Goal: Task Accomplishment & Management: Complete application form

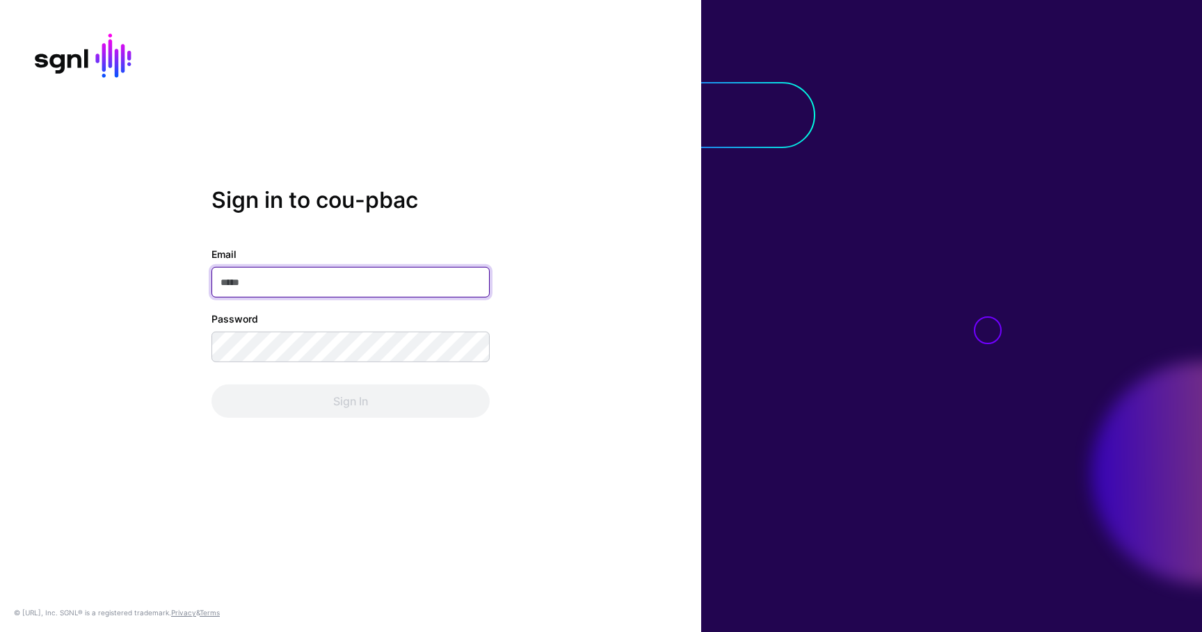
type input "**********"
click at [376, 403] on div "Sign In" at bounding box center [351, 401] width 278 height 33
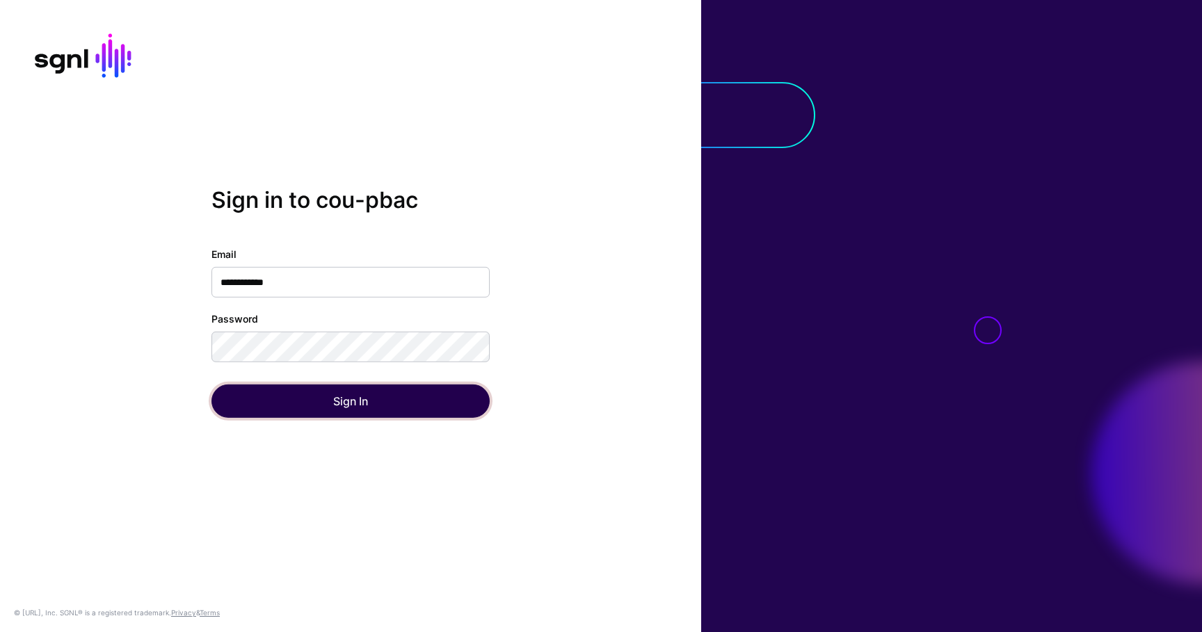
click at [376, 403] on button "Sign In" at bounding box center [351, 401] width 278 height 33
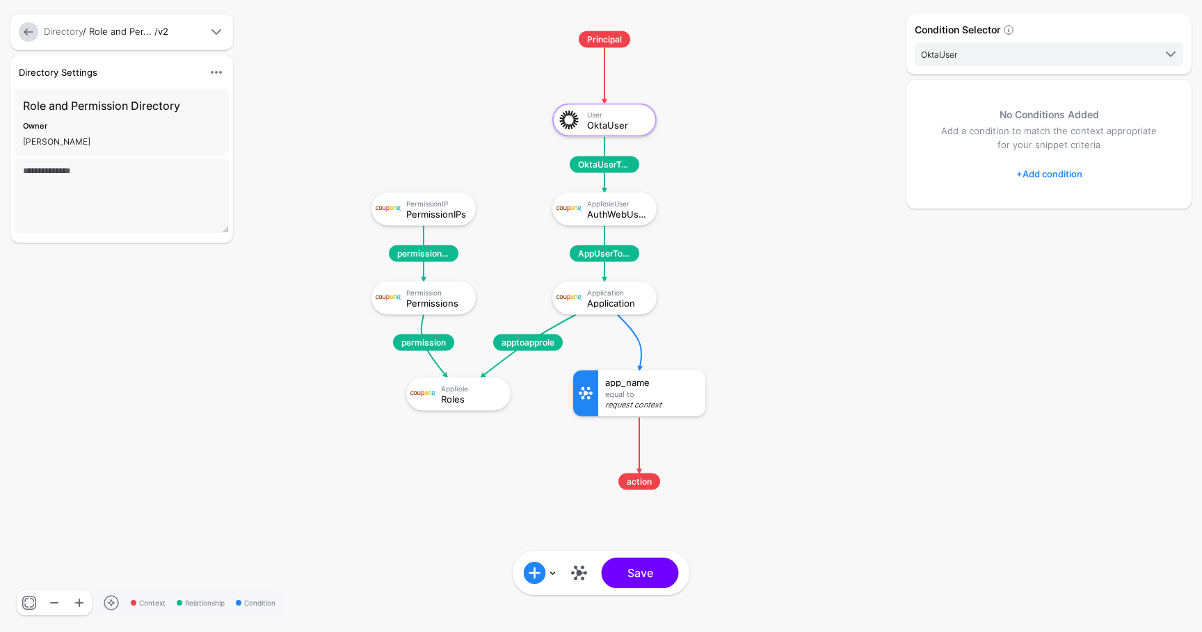
click at [29, 35] on link at bounding box center [28, 31] width 19 height 19
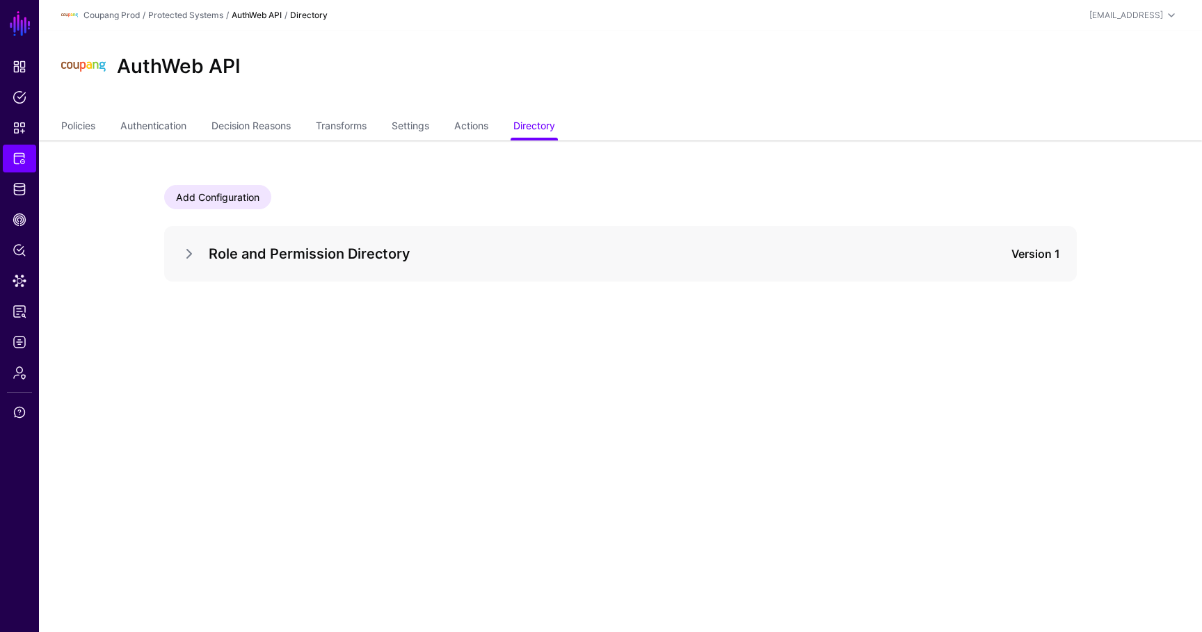
click at [584, 246] on h5 "Role and Permission Directory" at bounding box center [568, 254] width 719 height 22
click at [189, 260] on link at bounding box center [189, 254] width 17 height 17
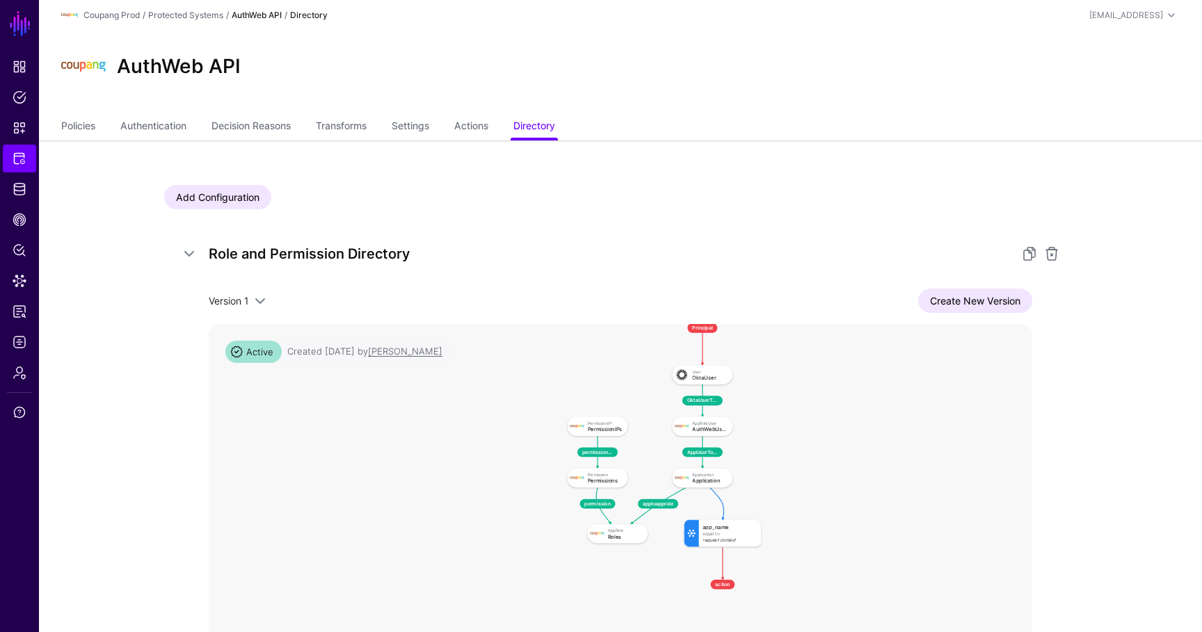
drag, startPoint x: 888, startPoint y: 462, endPoint x: 887, endPoint y: 447, distance: 15.3
click at [887, 447] on rect at bounding box center [559, 315] width 47779 height 25665
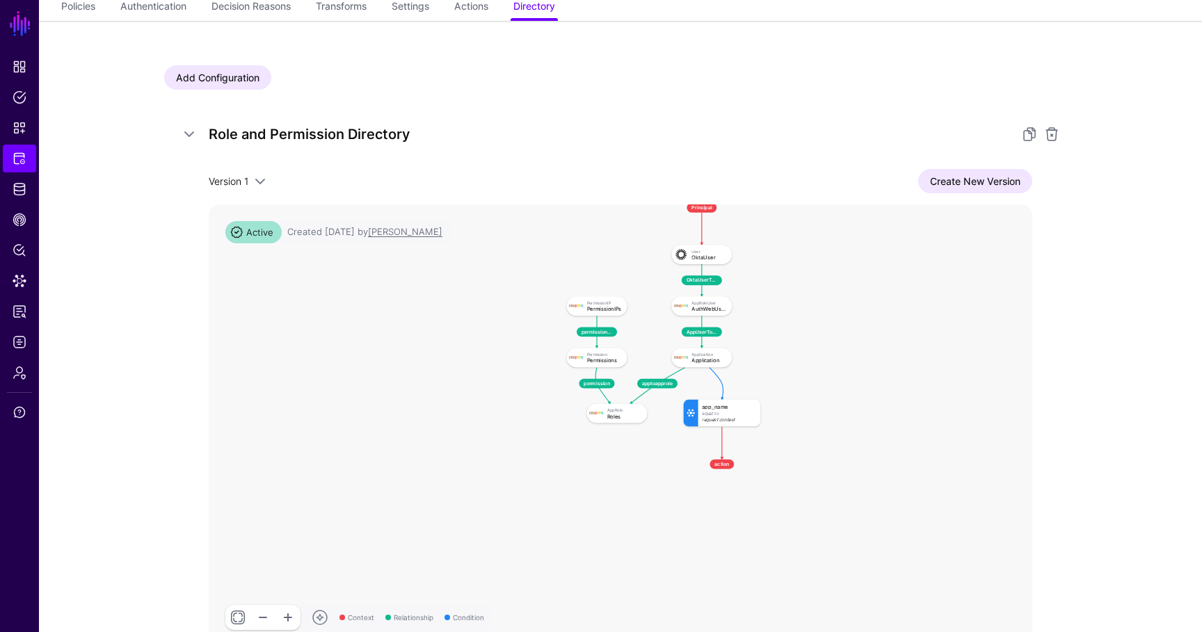
scroll to position [118, 0]
click at [24, 173] on ul "Dashboard Policies Snippets Protected Systems Identity Data Fabric CAEP Hub Pol…" at bounding box center [19, 325] width 39 height 545
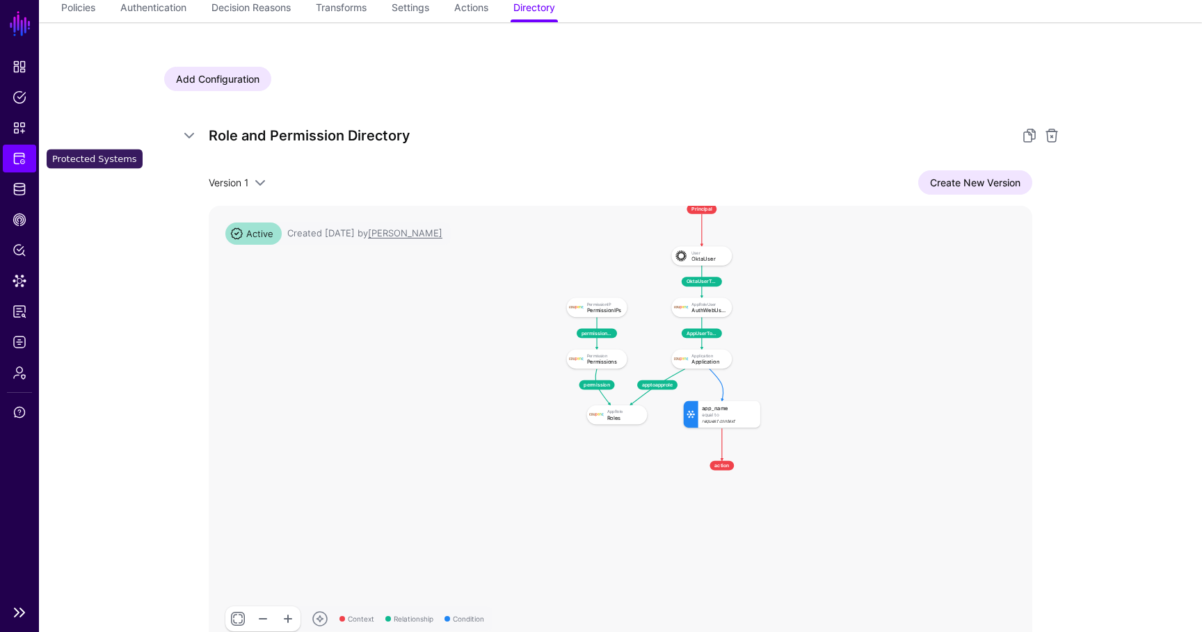
click at [24, 166] on link "Protected Systems" at bounding box center [19, 159] width 33 height 28
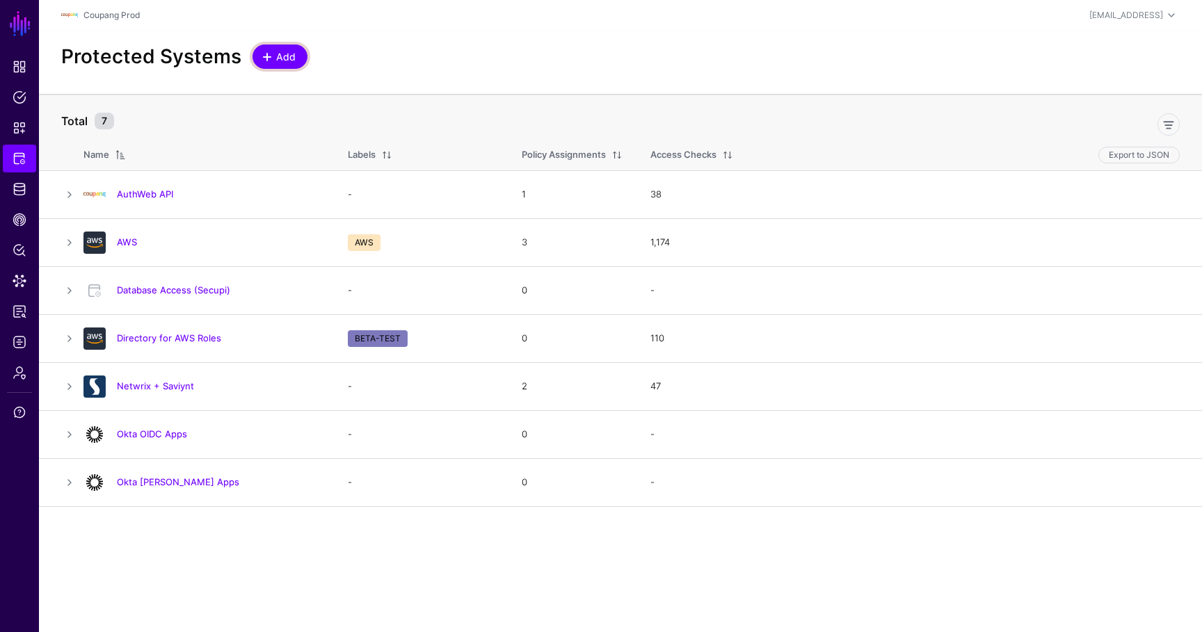
click at [284, 53] on span "Add" at bounding box center [286, 56] width 23 height 15
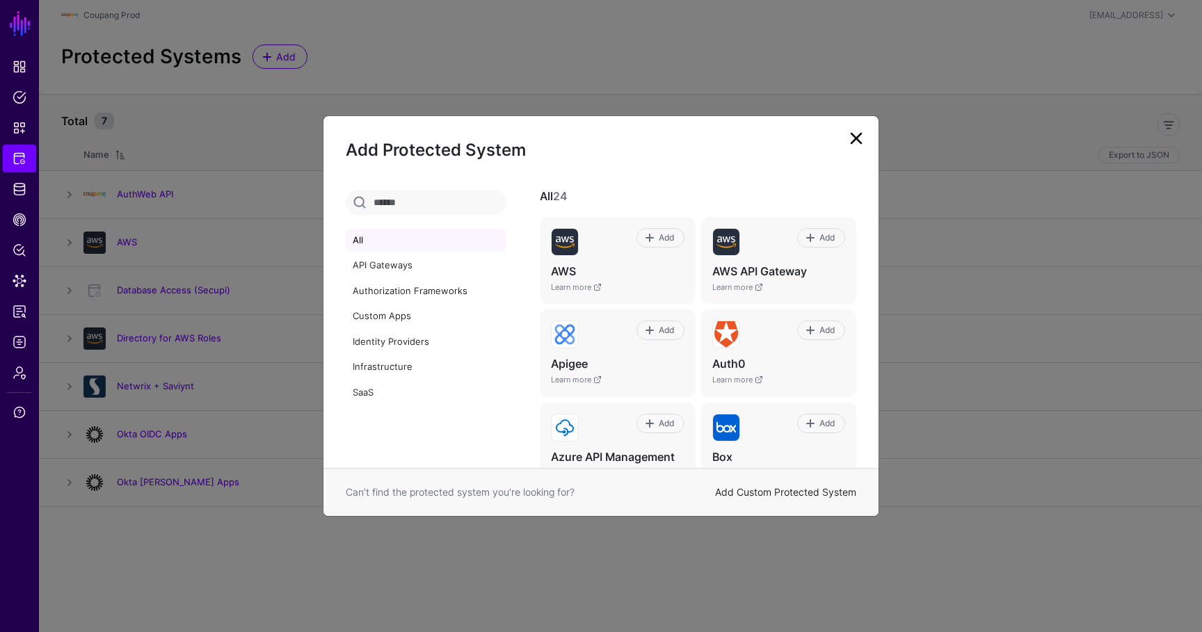
click at [770, 490] on link "Add Custom Protected System" at bounding box center [785, 492] width 141 height 12
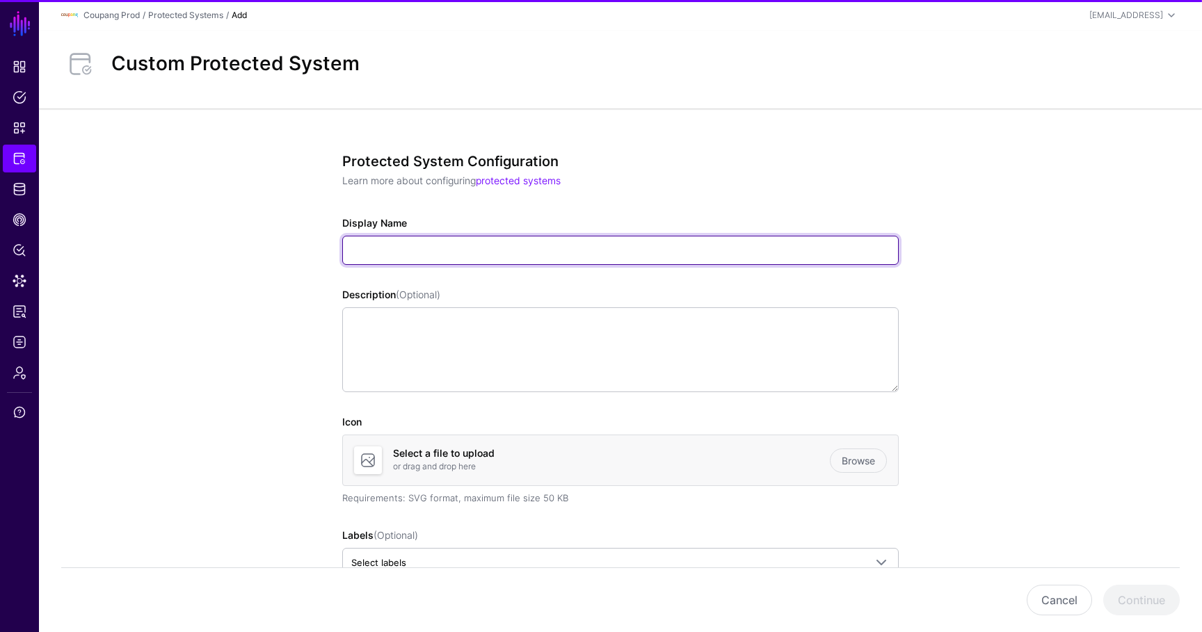
click at [369, 251] on input "Display Name" at bounding box center [620, 250] width 557 height 29
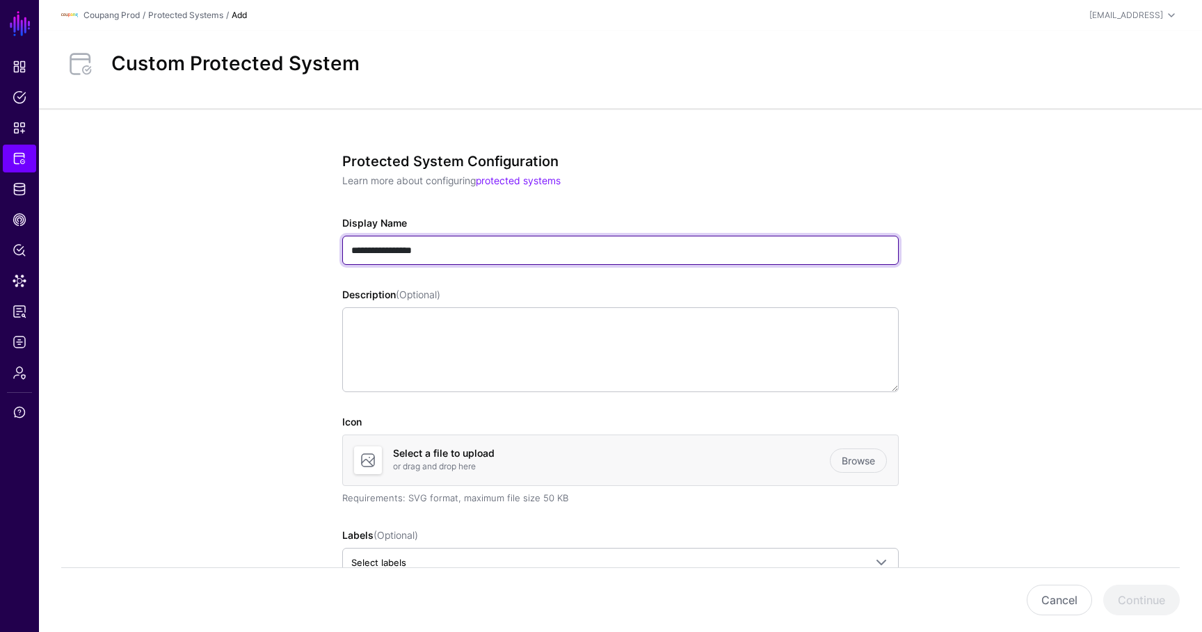
type input "**********"
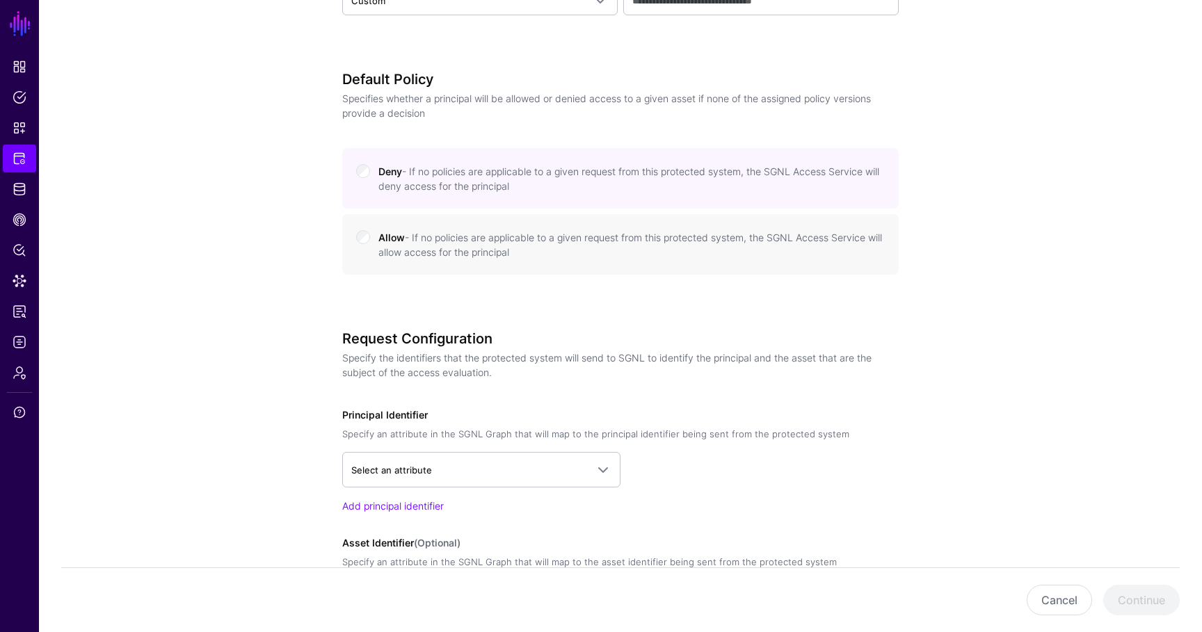
scroll to position [753, 0]
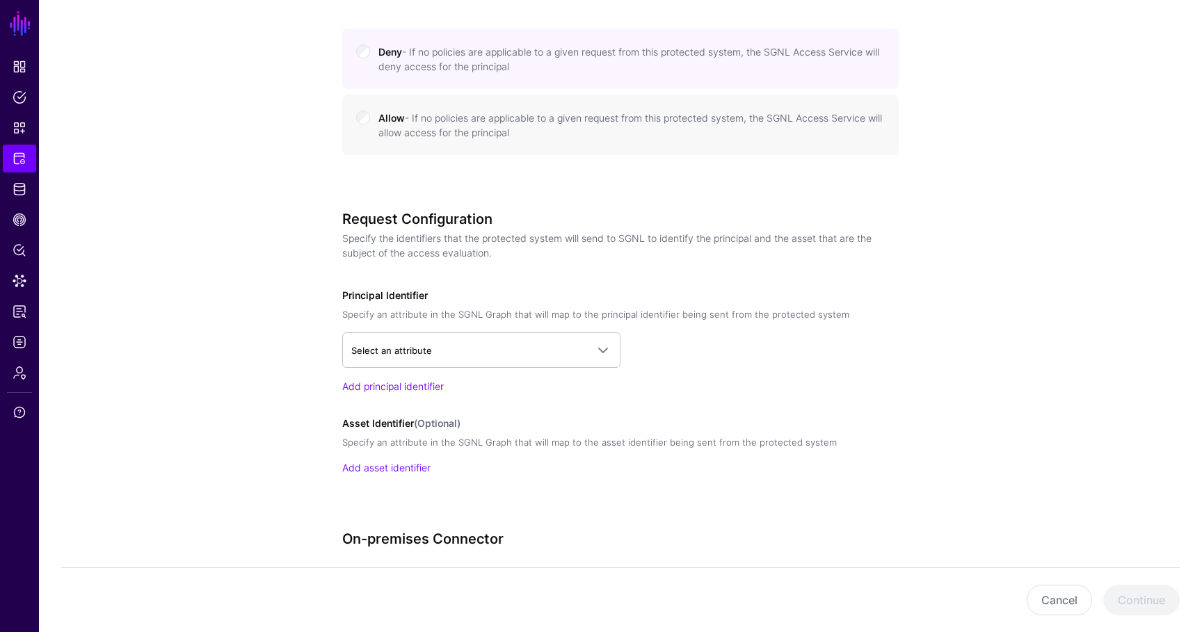
click at [406, 369] on div "Select an attribute AuthWeb DB TagAppRole > id TagAppRole > approle_id TagAppRo…" at bounding box center [620, 363] width 557 height 61
click at [414, 357] on span "Select an attribute" at bounding box center [468, 350] width 235 height 15
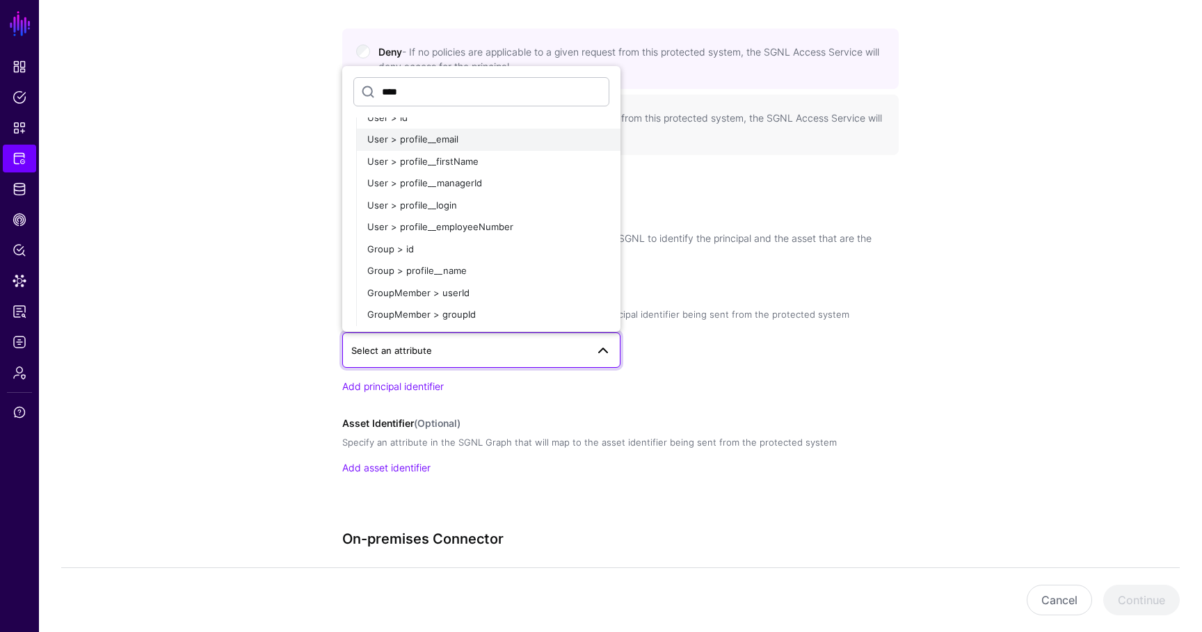
scroll to position [29, 0]
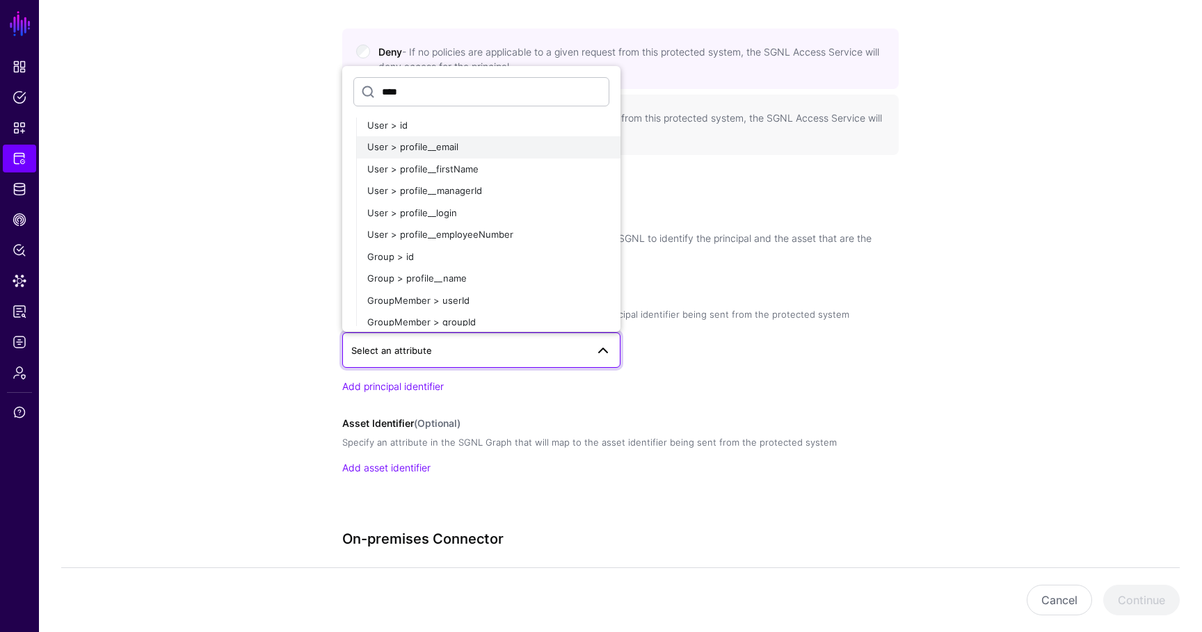
type input "****"
click at [489, 150] on div "User > profile__email" at bounding box center [488, 148] width 242 height 14
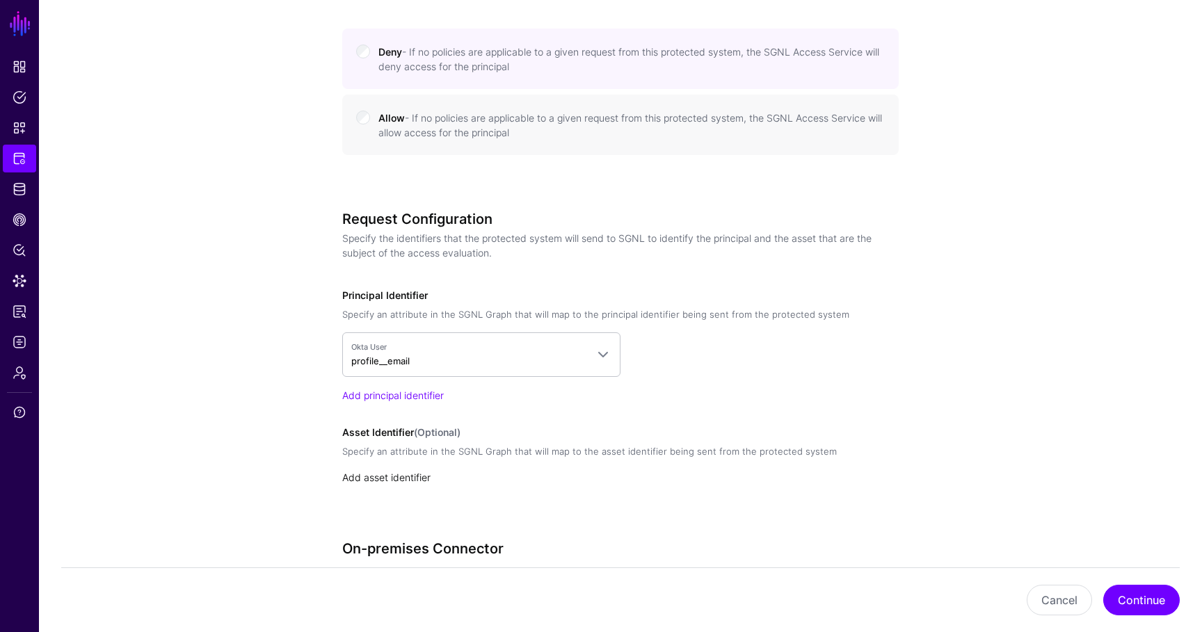
click at [415, 476] on link "Add asset identifier" at bounding box center [386, 478] width 88 height 12
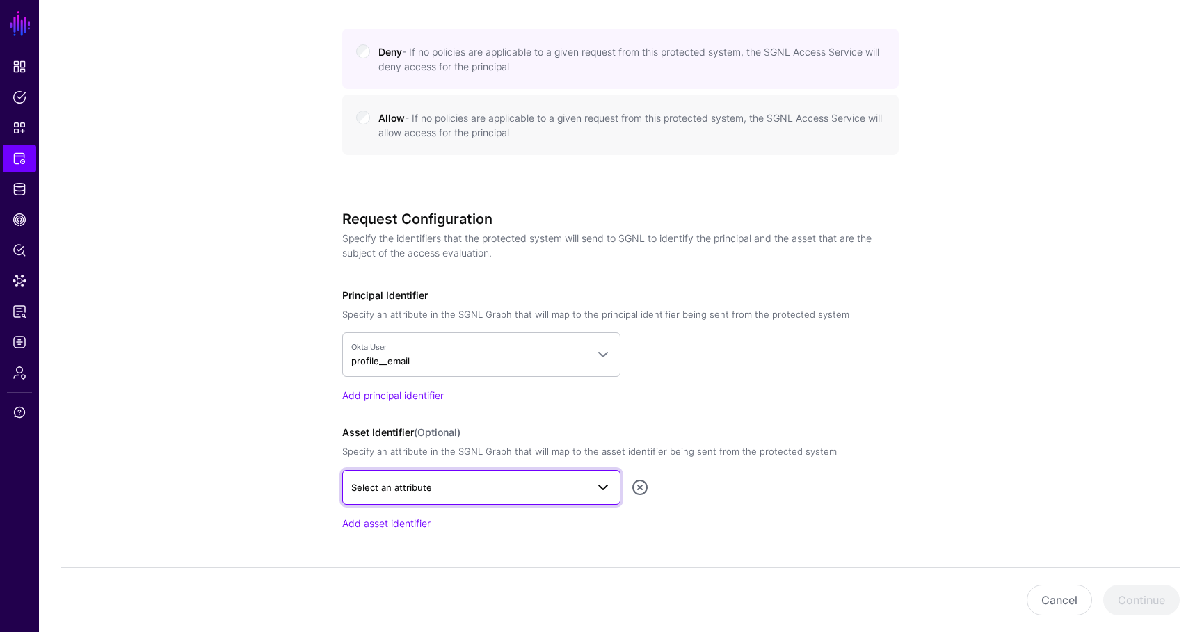
click at [419, 496] on link "Select an attribute" at bounding box center [481, 487] width 278 height 35
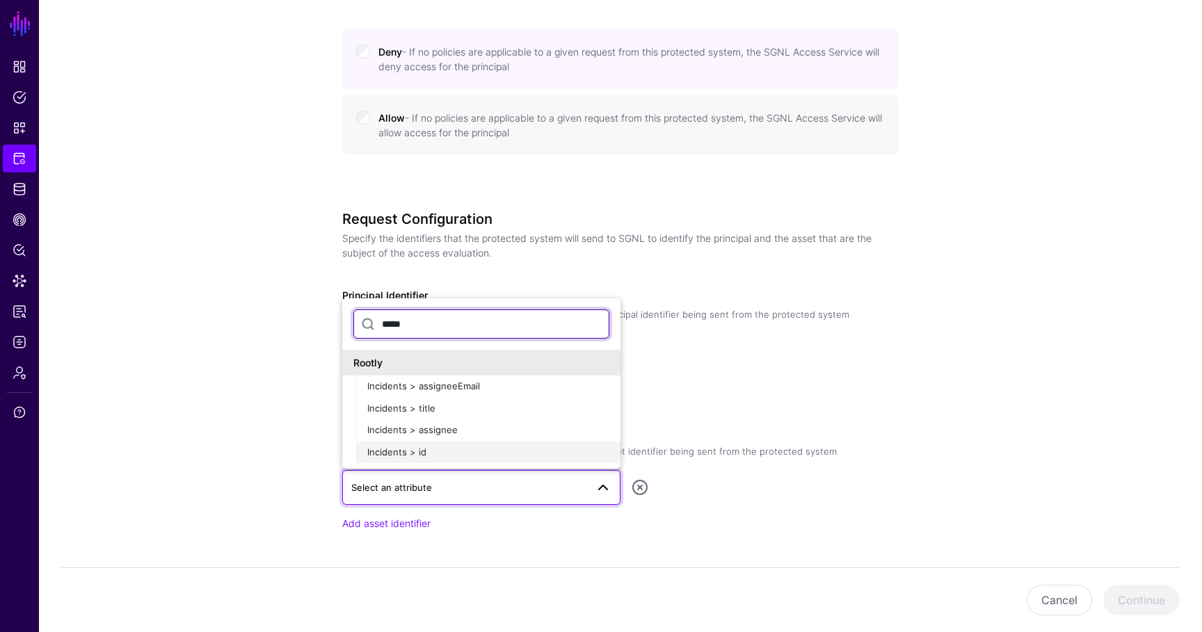
type input "*****"
click at [446, 449] on div "Incidents > id" at bounding box center [488, 453] width 242 height 14
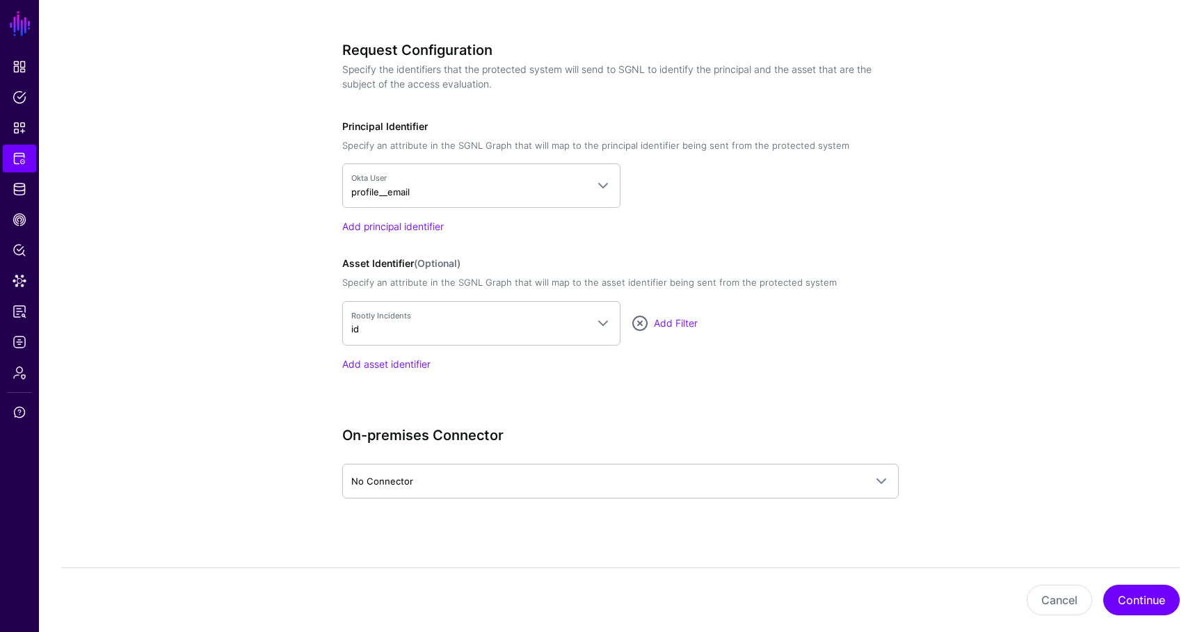
scroll to position [932, 0]
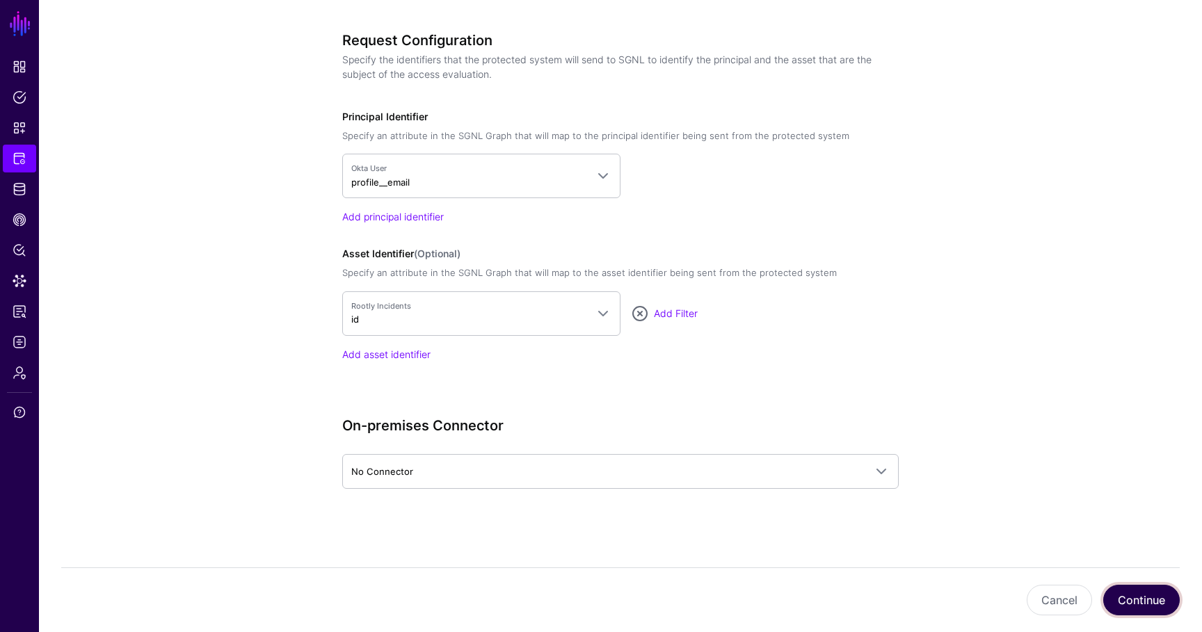
click at [1168, 606] on button "Continue" at bounding box center [1141, 600] width 77 height 31
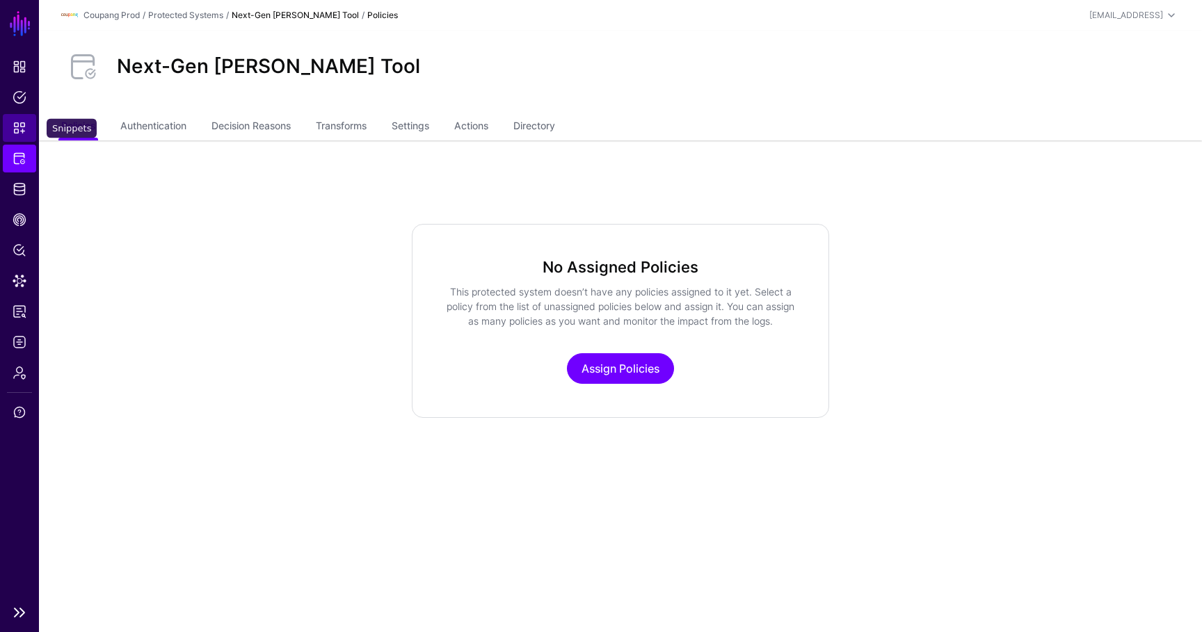
click at [16, 132] on span "Snippets" at bounding box center [20, 128] width 14 height 14
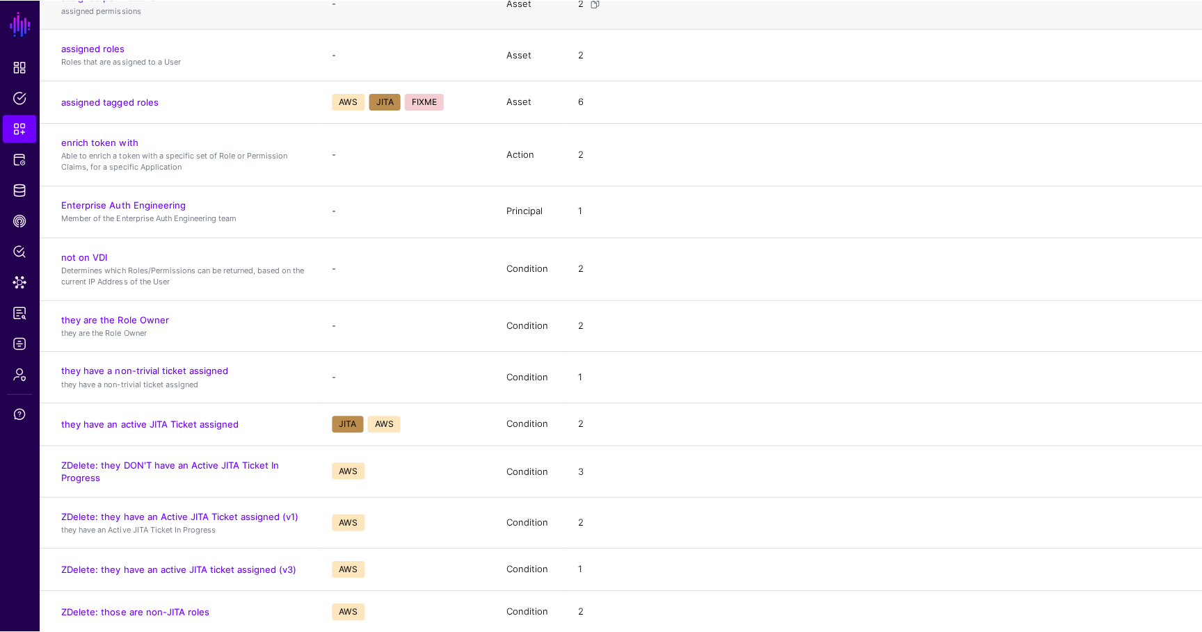
scroll to position [616, 0]
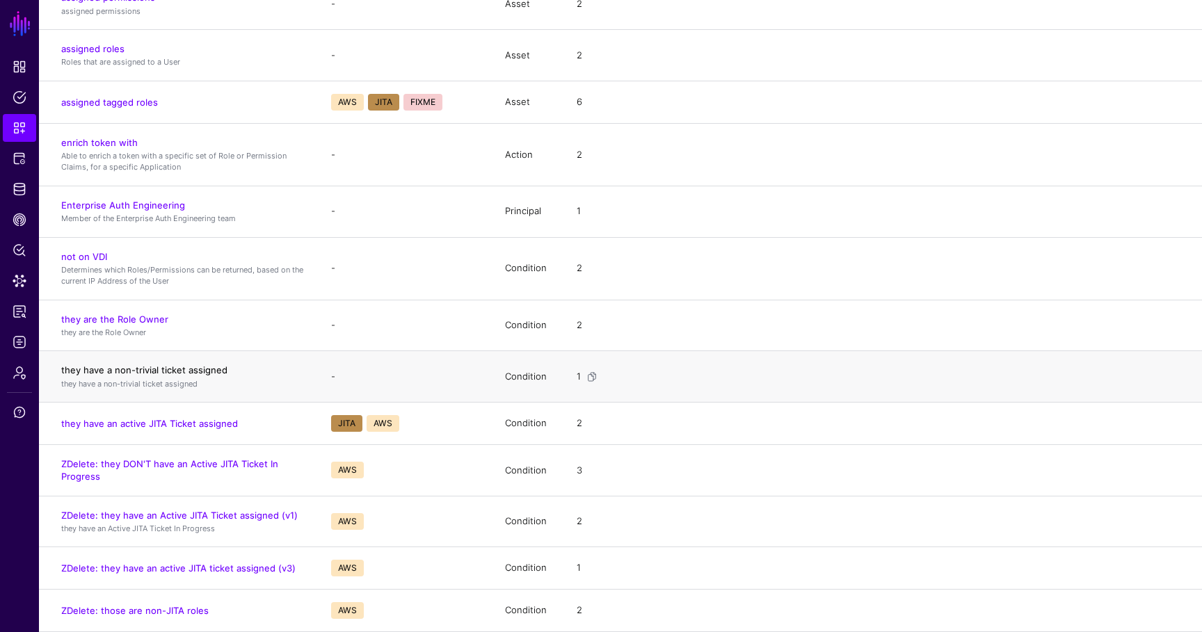
click at [157, 366] on link "they have a non-trivial ticket assigned" at bounding box center [144, 370] width 166 height 11
